Goal: Information Seeking & Learning: Compare options

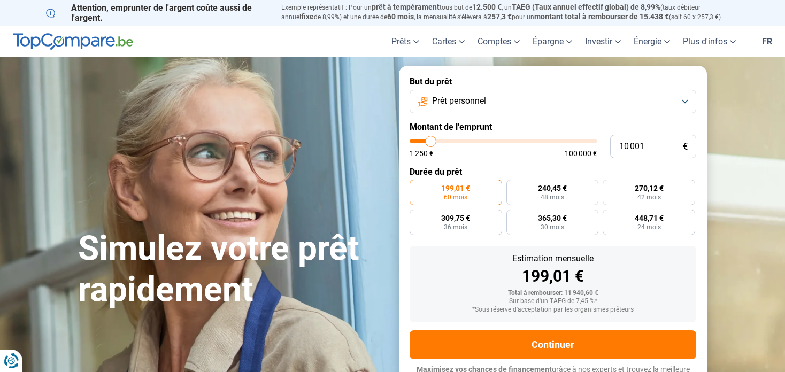
type input "10 750"
type input "10750"
type input "10 500"
type input "10500"
type input "10 250"
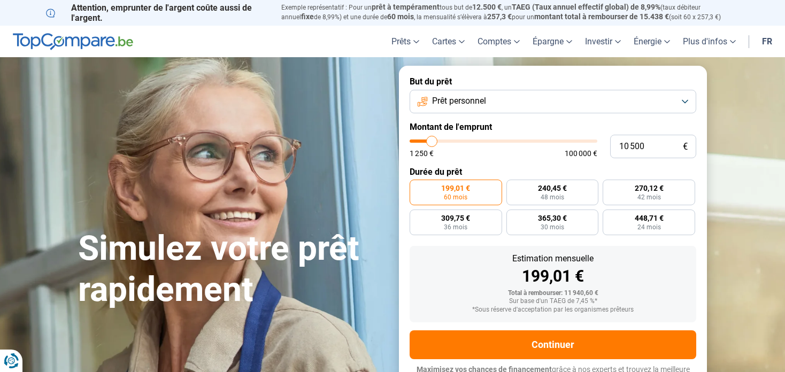
type input "10250"
type input "9 750"
type input "9750"
type input "9 500"
type input "9500"
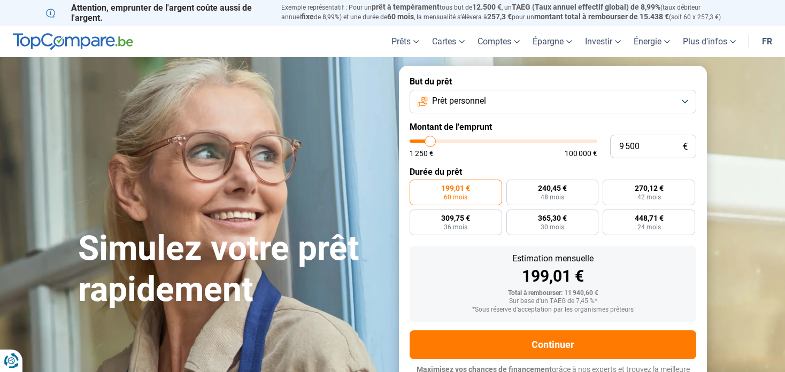
type input "9 000"
type input "9000"
type input "8 250"
type input "8250"
type input "7 750"
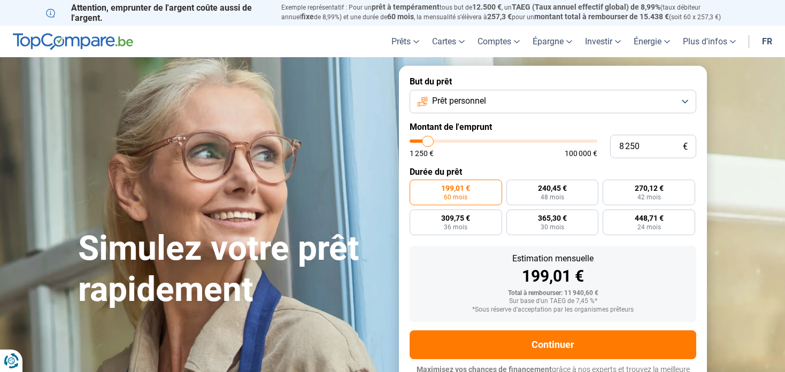
type input "7750"
type input "7 500"
type input "7500"
type input "7 000"
type input "7000"
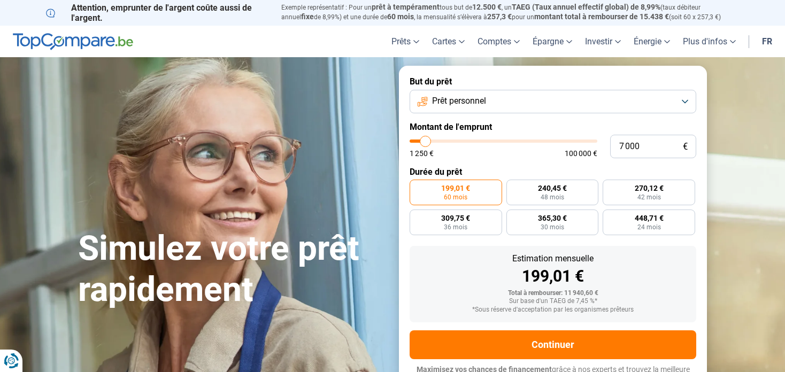
type input "6 750"
type input "6750"
type input "6 250"
type input "6250"
type input "6 000"
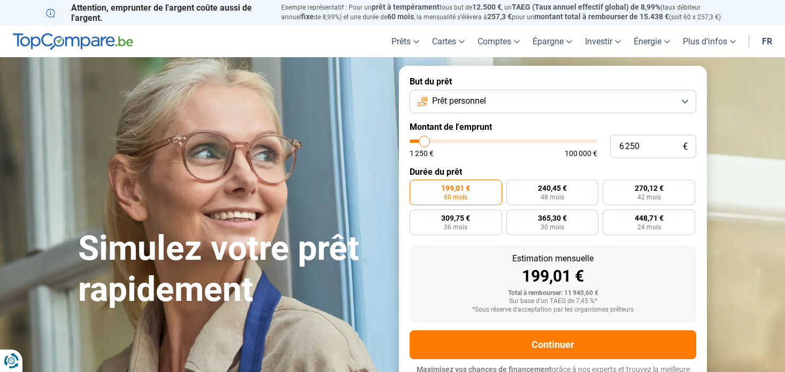
type input "6000"
type input "5 750"
type input "5750"
type input "5 250"
type input "5250"
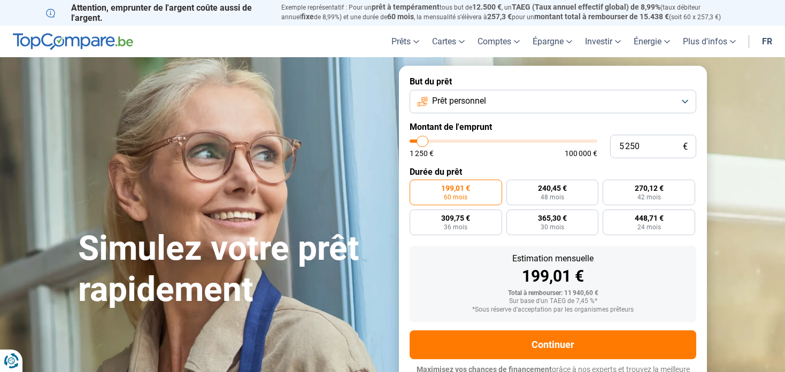
type input "5 000"
type input "5000"
type input "4 750"
type input "4750"
type input "4 500"
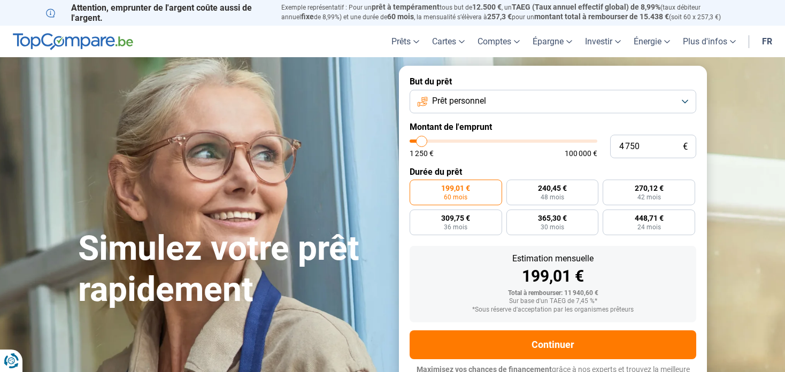
type input "4500"
type input "4 250"
type input "4250"
type input "4 000"
type input "4000"
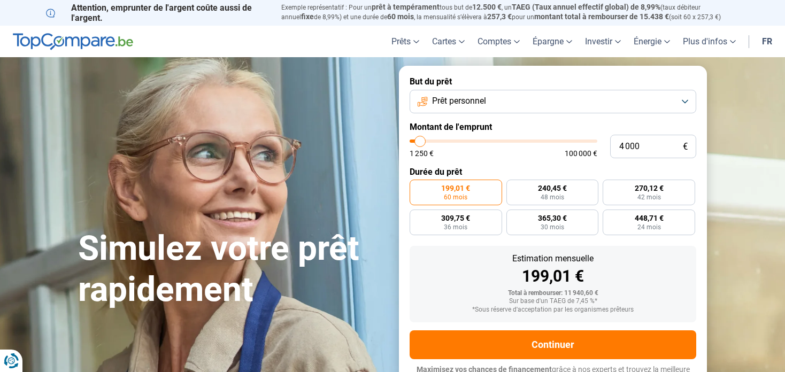
type input "3 750"
type input "3750"
type input "3 500"
type input "3500"
type input "3 250"
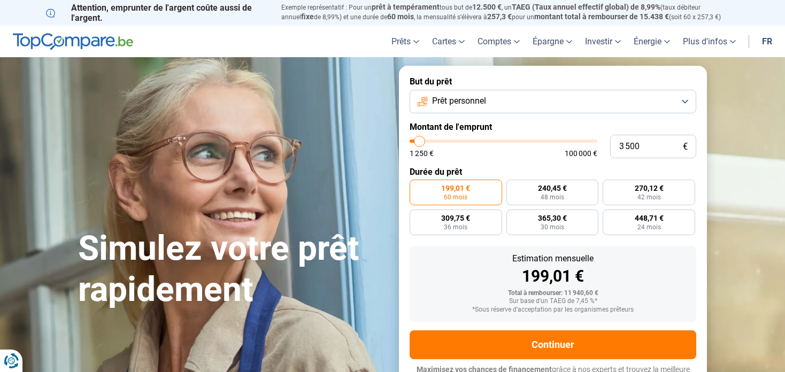
type input "3250"
type input "3 000"
type input "3000"
type input "2 750"
type input "2750"
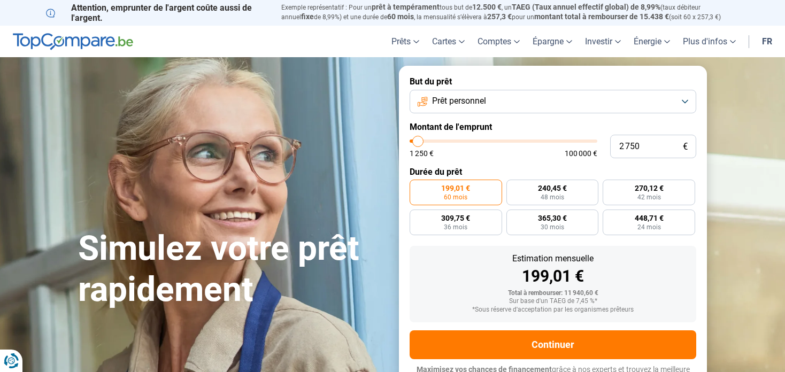
type input "2 500"
type input "2500"
type input "2 250"
type input "2250"
type input "1 750"
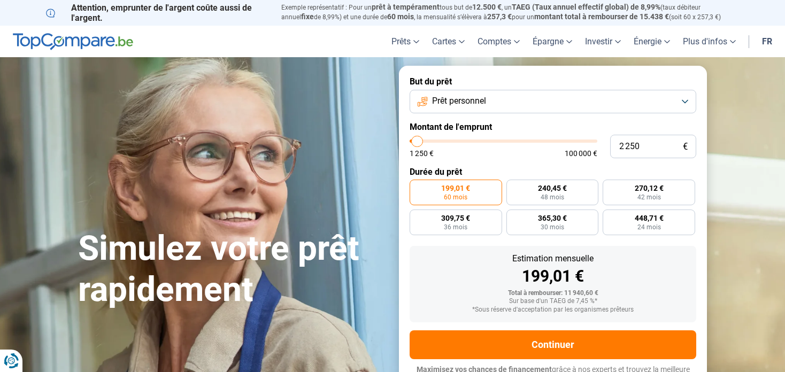
type input "1750"
type input "1 500"
type input "1500"
type input "1 250"
drag, startPoint x: 434, startPoint y: 142, endPoint x: 397, endPoint y: 134, distance: 37.2
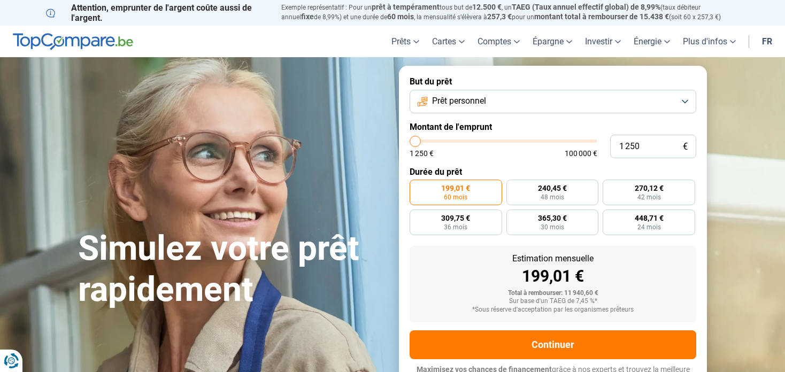
type input "1250"
click at [409, 140] on input "range" at bounding box center [503, 141] width 188 height 3
radio input "true"
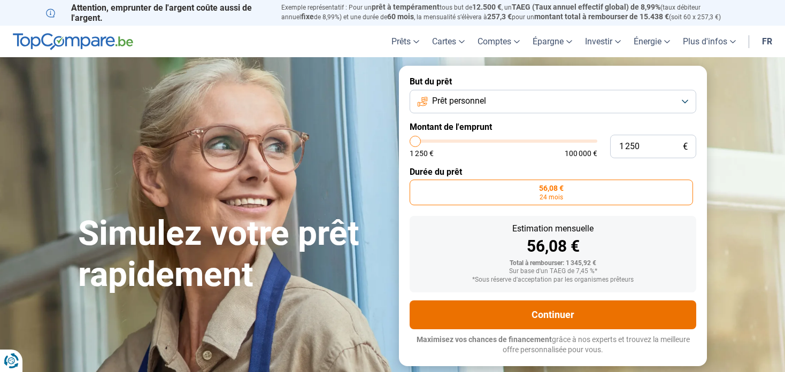
click at [582, 314] on button "Continuer" at bounding box center [552, 314] width 287 height 29
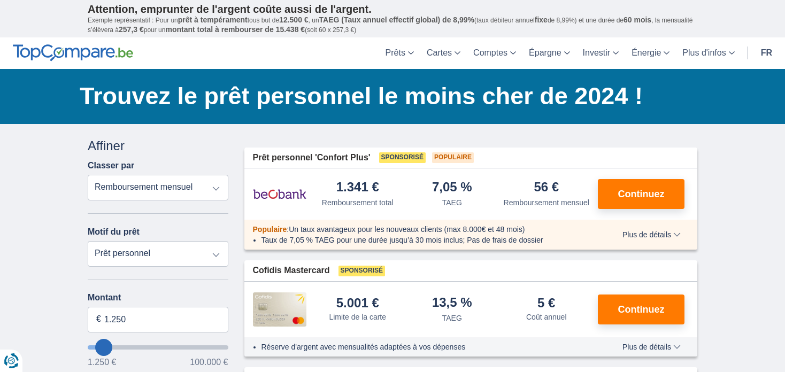
drag, startPoint x: 632, startPoint y: 196, endPoint x: 593, endPoint y: 194, distance: 39.6
click at [593, 194] on div "1.341 € Remboursement total 7,05 %" at bounding box center [470, 193] width 453 height 51
click at [620, 194] on span "Continuez" at bounding box center [641, 194] width 47 height 10
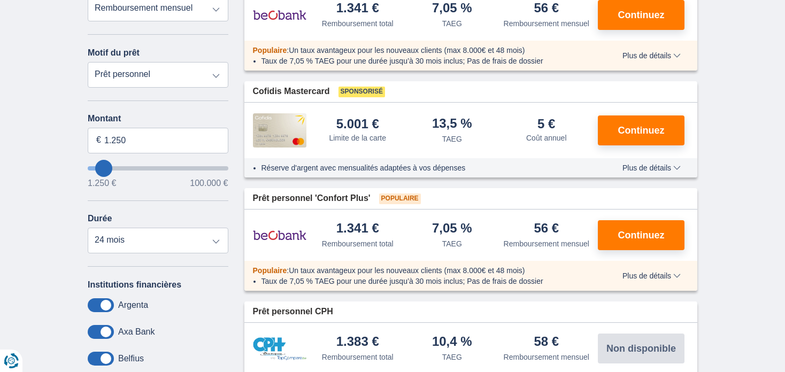
scroll to position [207, 0]
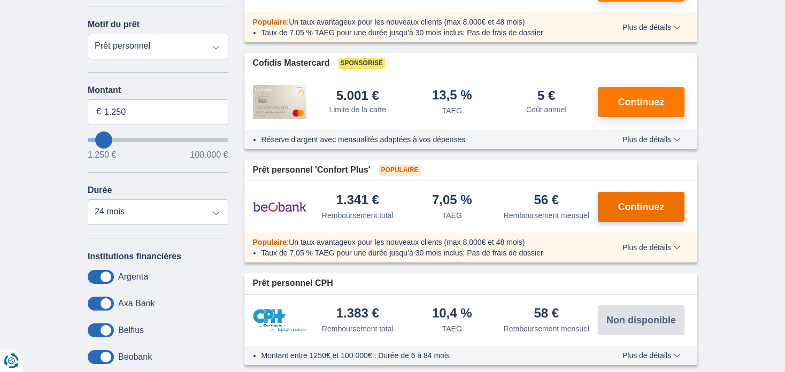
click at [666, 204] on button "Continuez" at bounding box center [641, 207] width 87 height 30
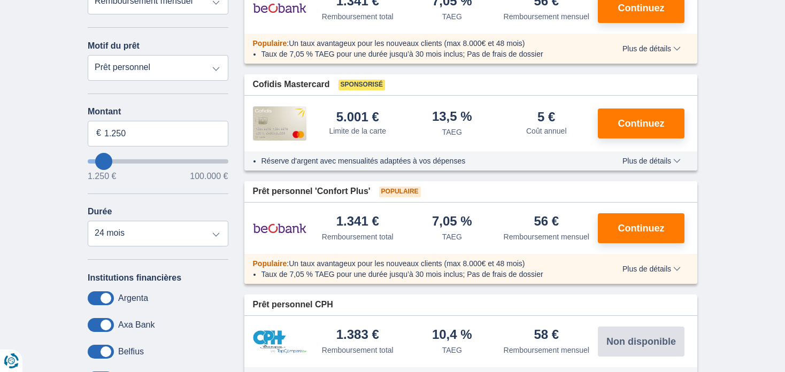
scroll to position [446, 0]
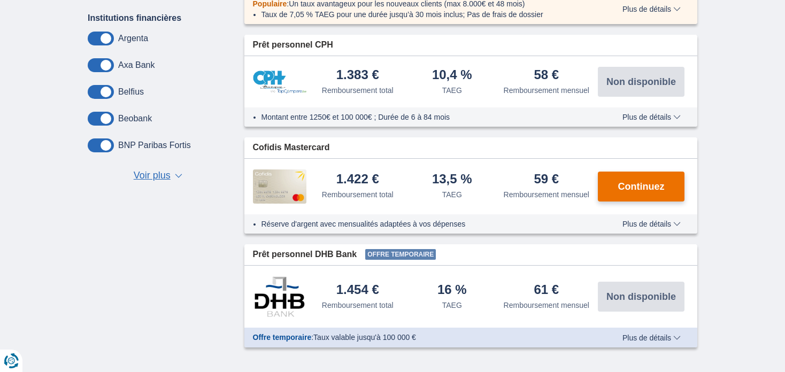
click at [669, 176] on button "Continuez" at bounding box center [641, 187] width 87 height 30
